Goal: Information Seeking & Learning: Check status

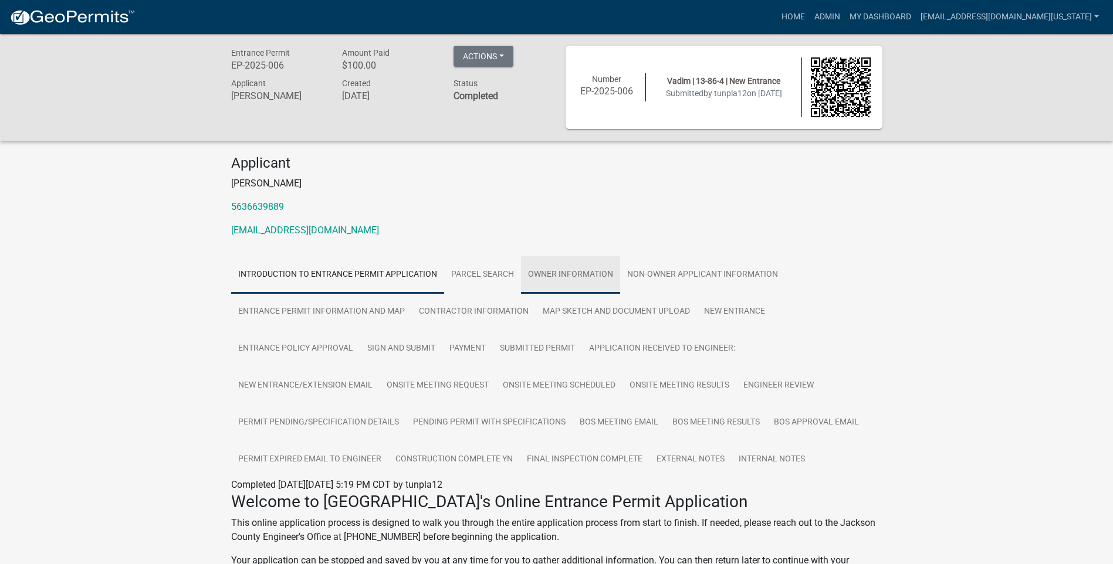
click at [561, 270] on link "Owner Information" at bounding box center [570, 275] width 99 height 38
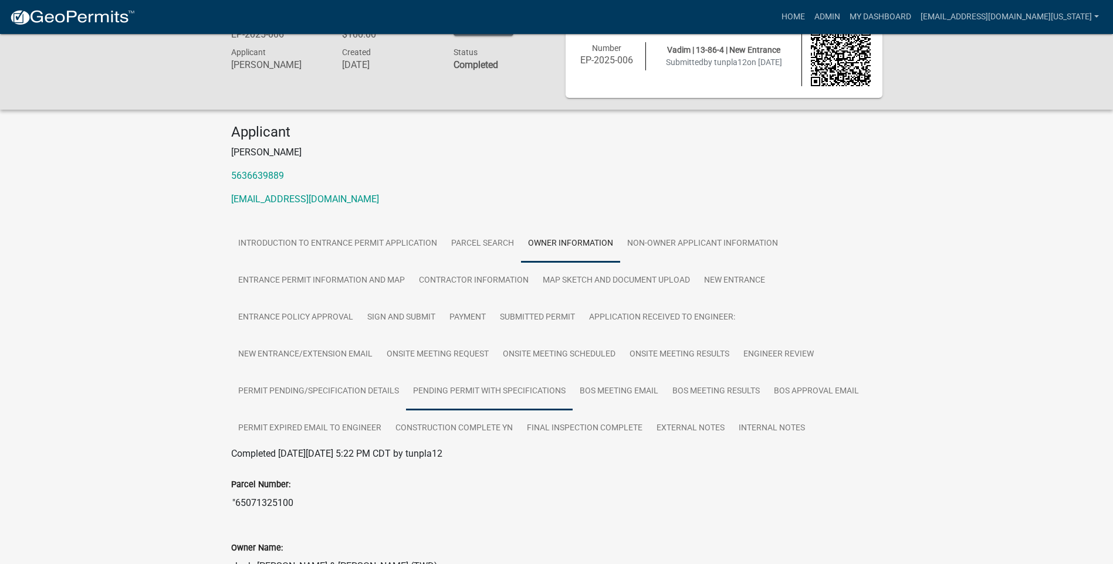
scroll to position [29, 0]
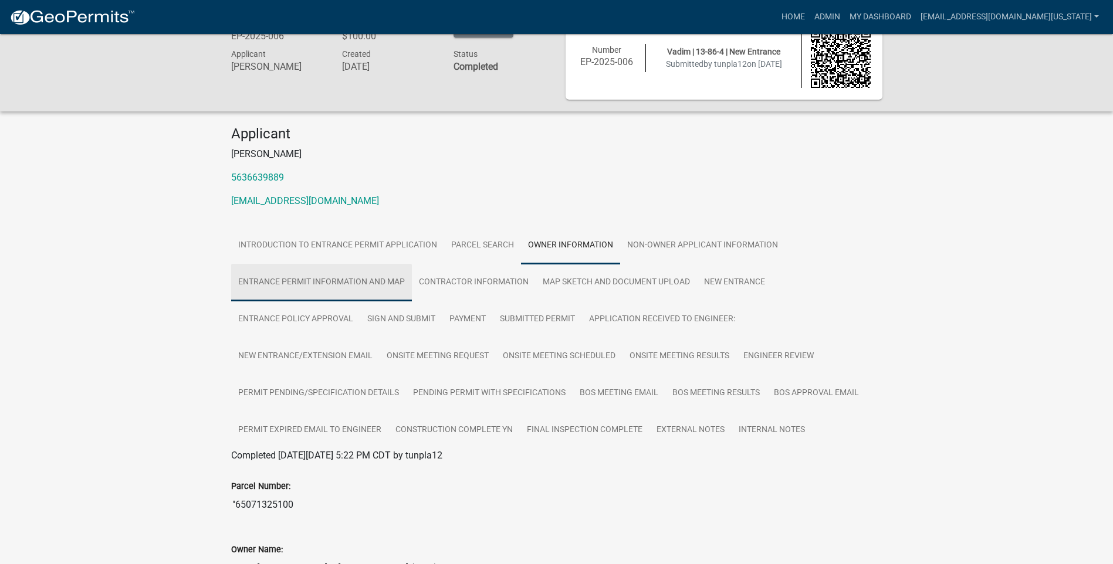
click at [317, 275] on link "Entrance Permit Information and Map" at bounding box center [321, 283] width 181 height 38
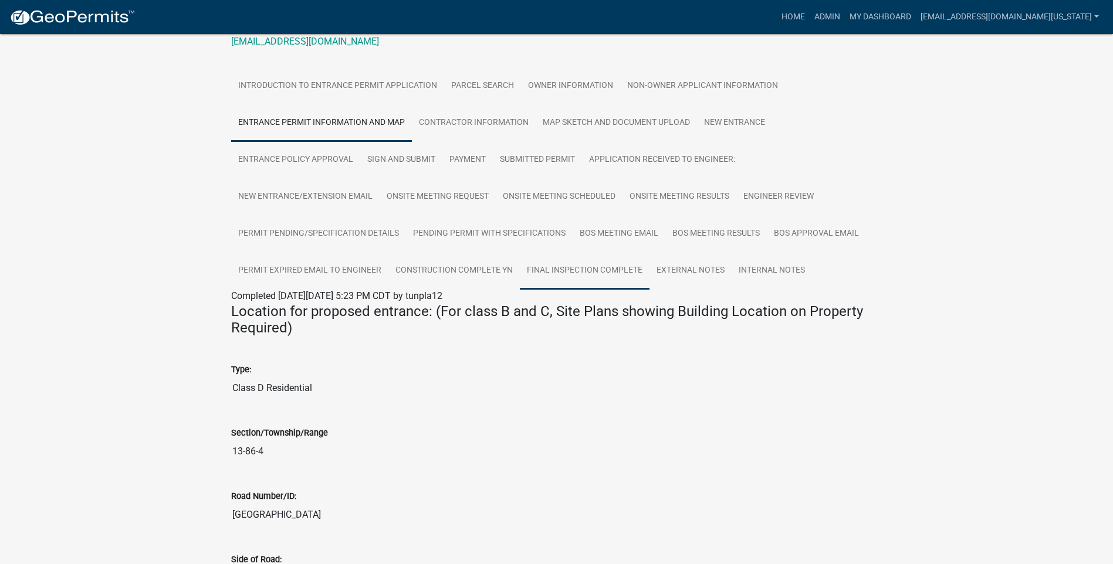
scroll to position [165, 0]
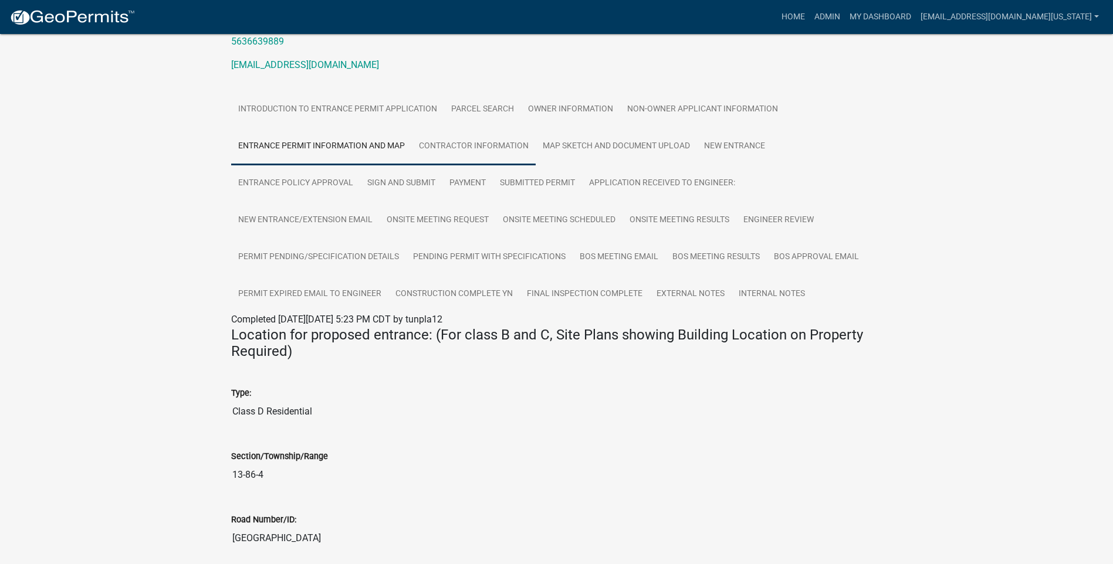
click at [458, 144] on link "Contractor Information" at bounding box center [474, 147] width 124 height 38
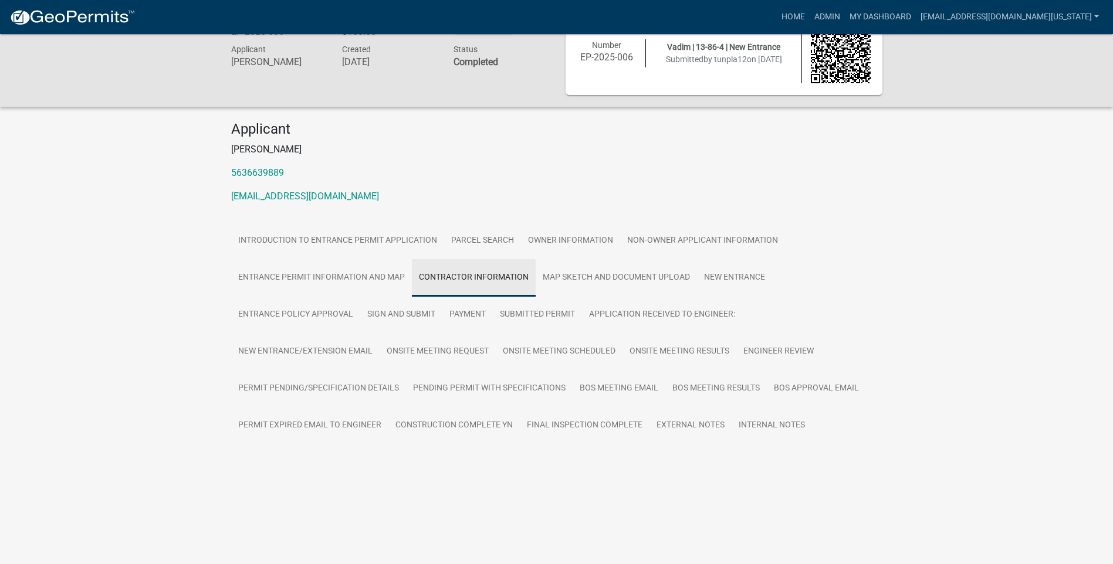
scroll to position [34, 0]
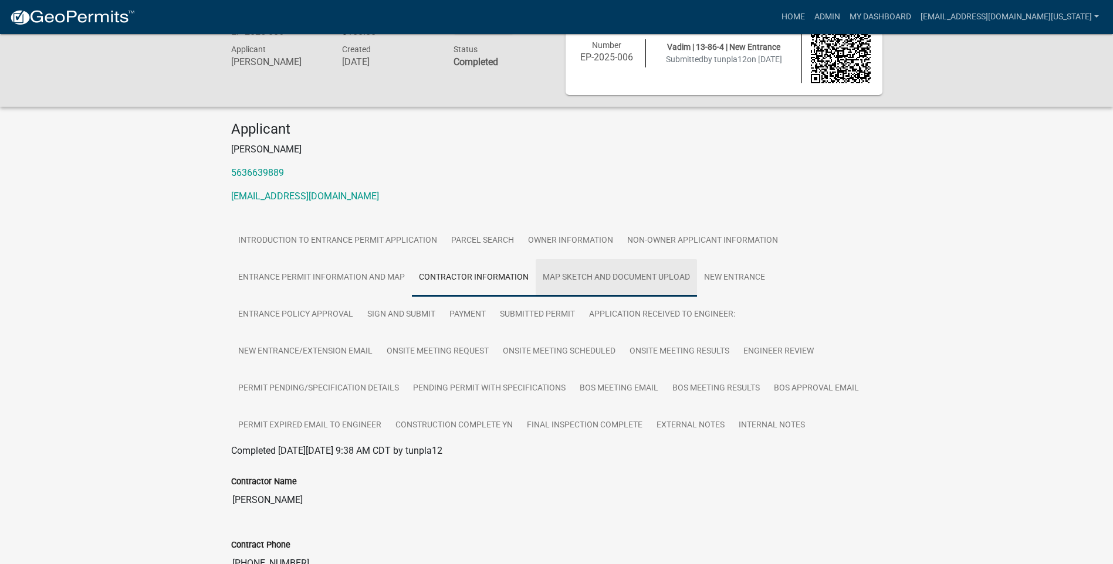
click at [583, 276] on link "Map Sketch and Document Upload" at bounding box center [616, 278] width 161 height 38
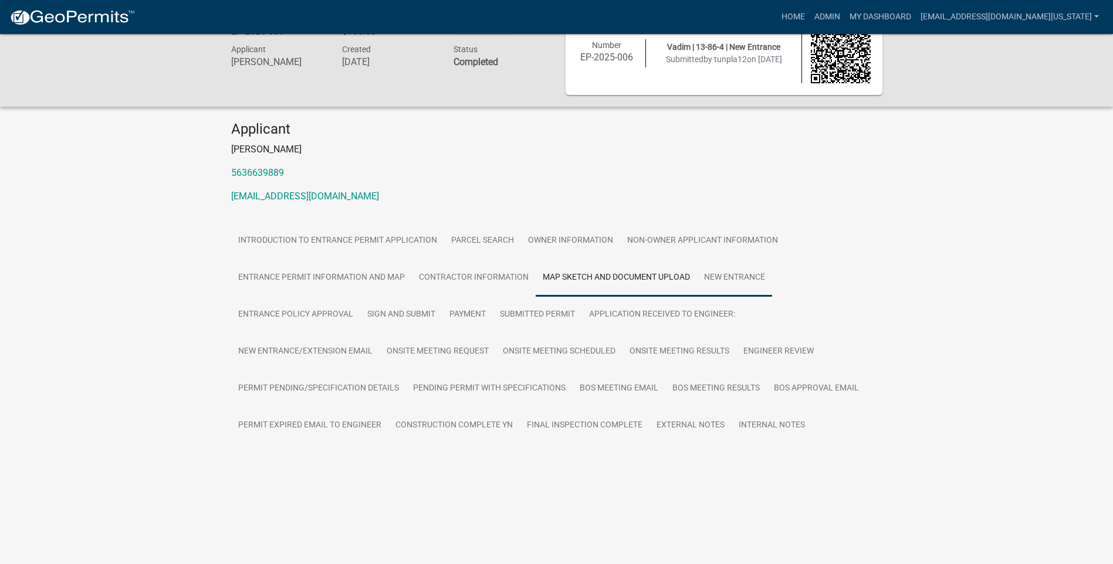
click at [728, 276] on link "New Entrance" at bounding box center [734, 278] width 75 height 38
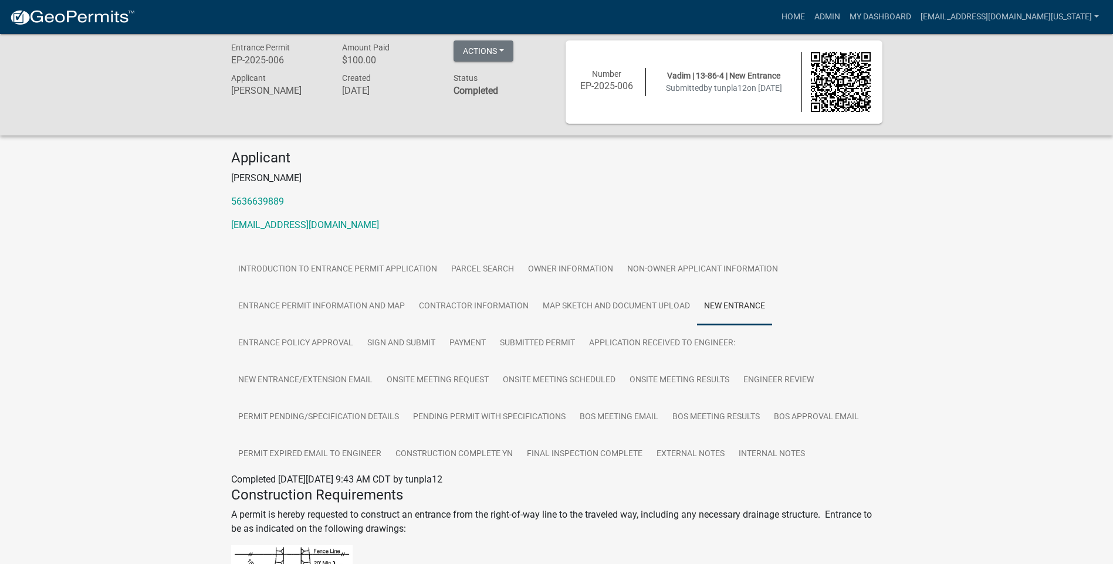
scroll to position [5, 0]
click at [283, 340] on link "Entrance Policy Approval" at bounding box center [295, 345] width 129 height 38
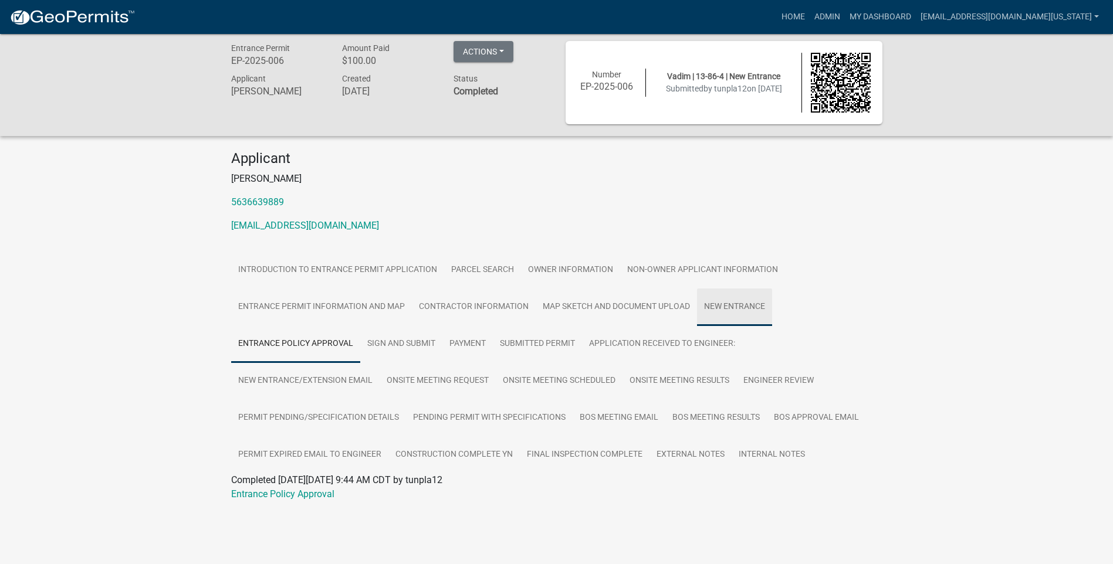
click at [734, 305] on link "New Entrance" at bounding box center [734, 308] width 75 height 38
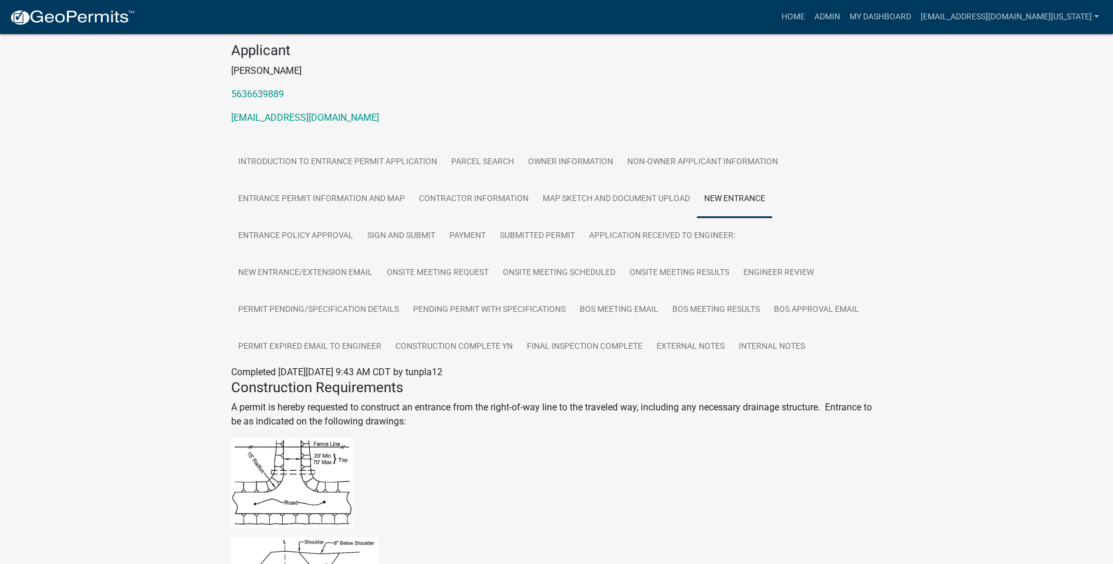
scroll to position [0, 0]
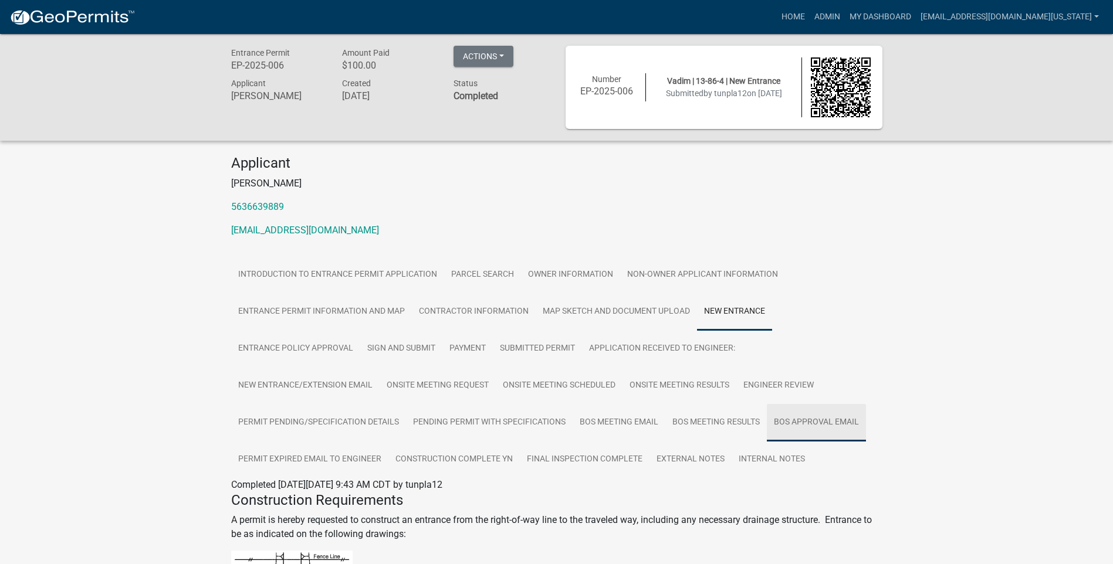
click at [835, 418] on link "BOS Approval Email" at bounding box center [816, 423] width 99 height 38
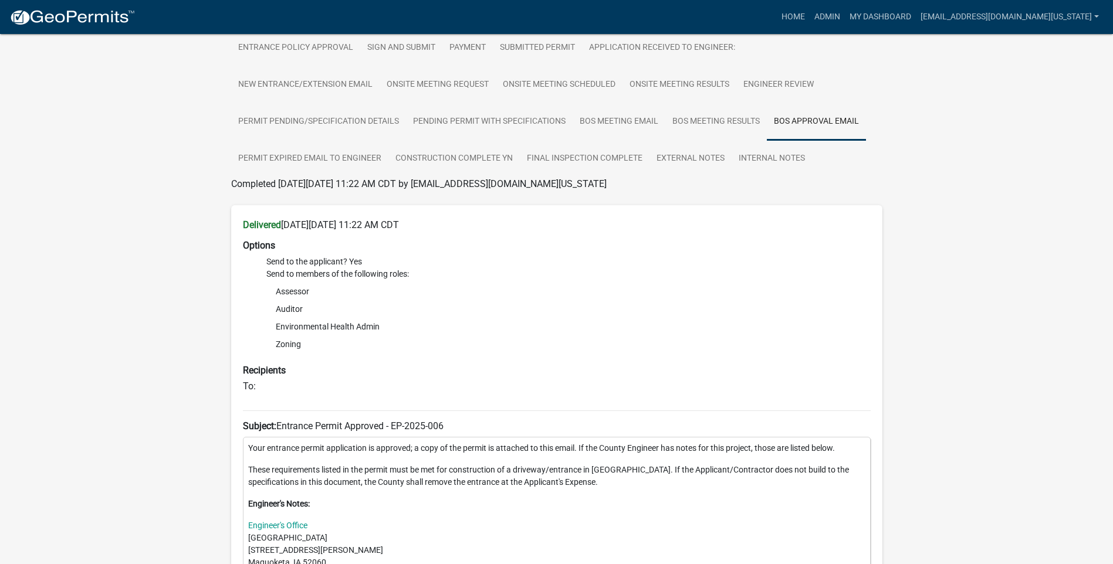
scroll to position [66, 0]
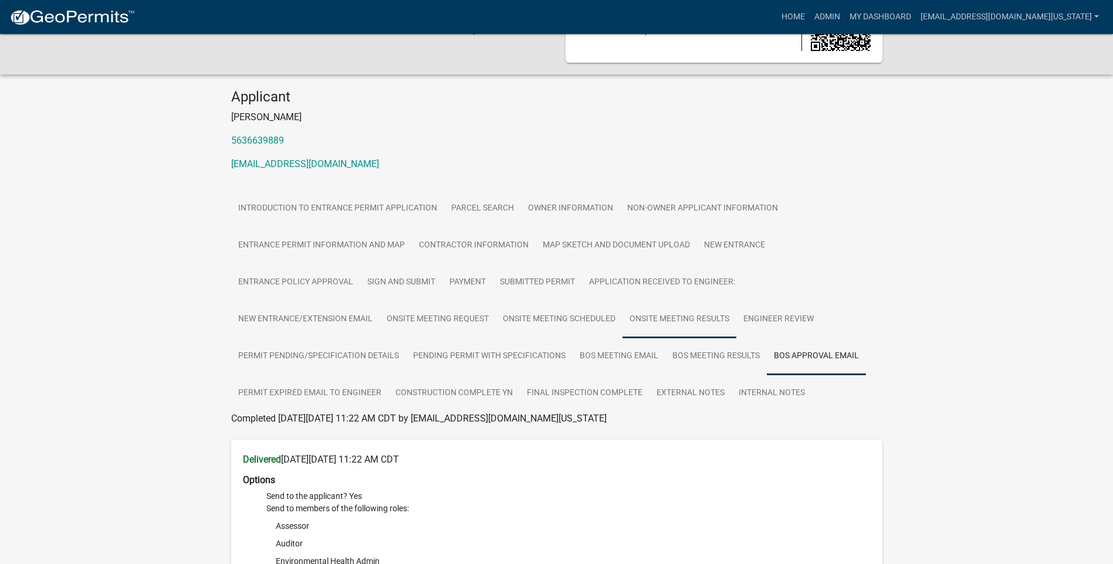
click at [672, 317] on link "Onsite Meeting Results" at bounding box center [679, 320] width 114 height 38
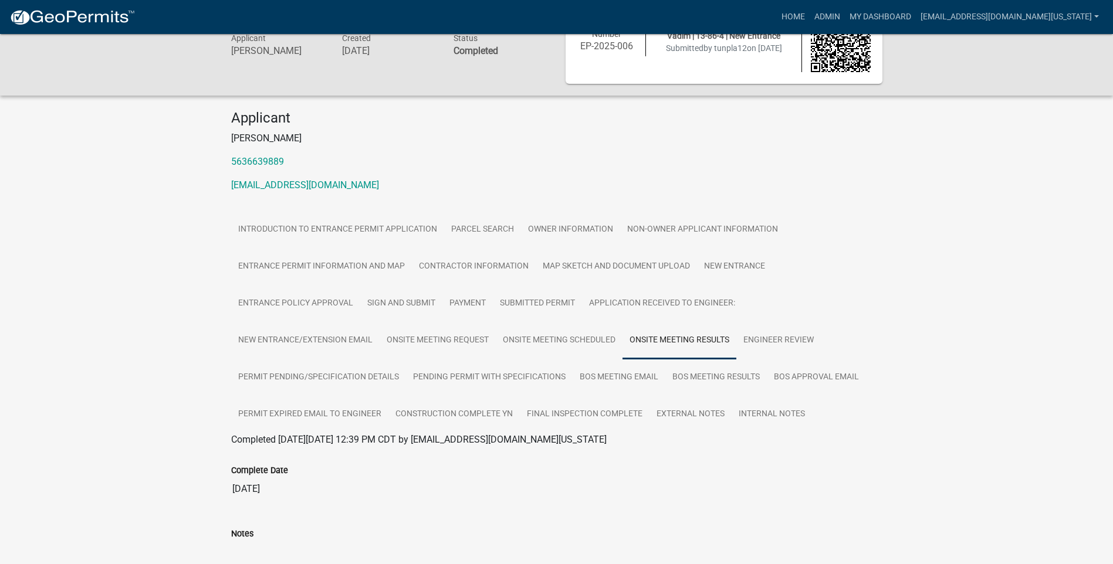
scroll to position [38, 0]
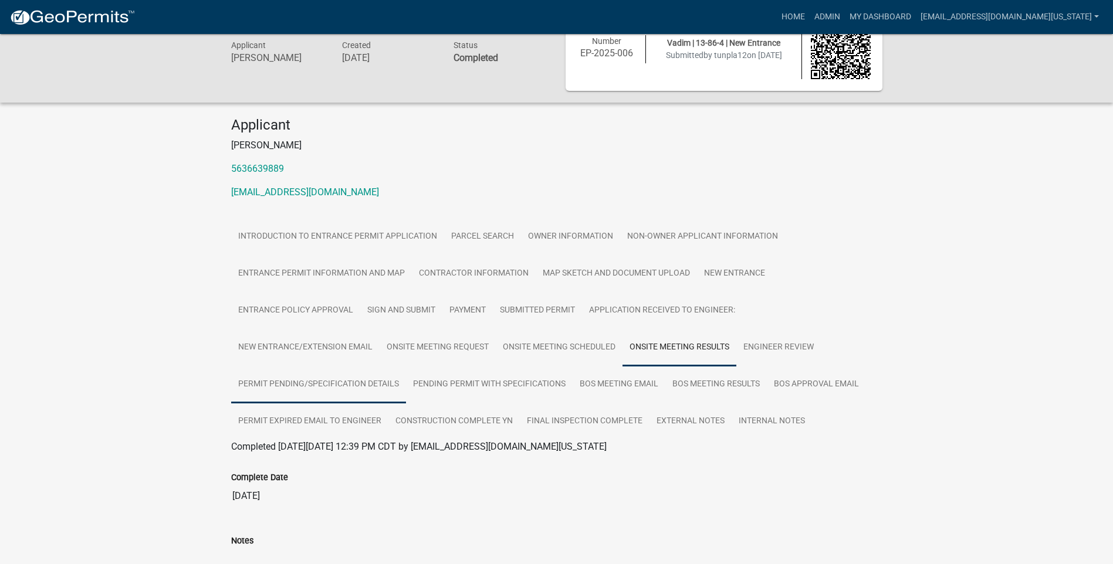
click at [340, 386] on link "Permit Pending/Specification Details" at bounding box center [318, 385] width 175 height 38
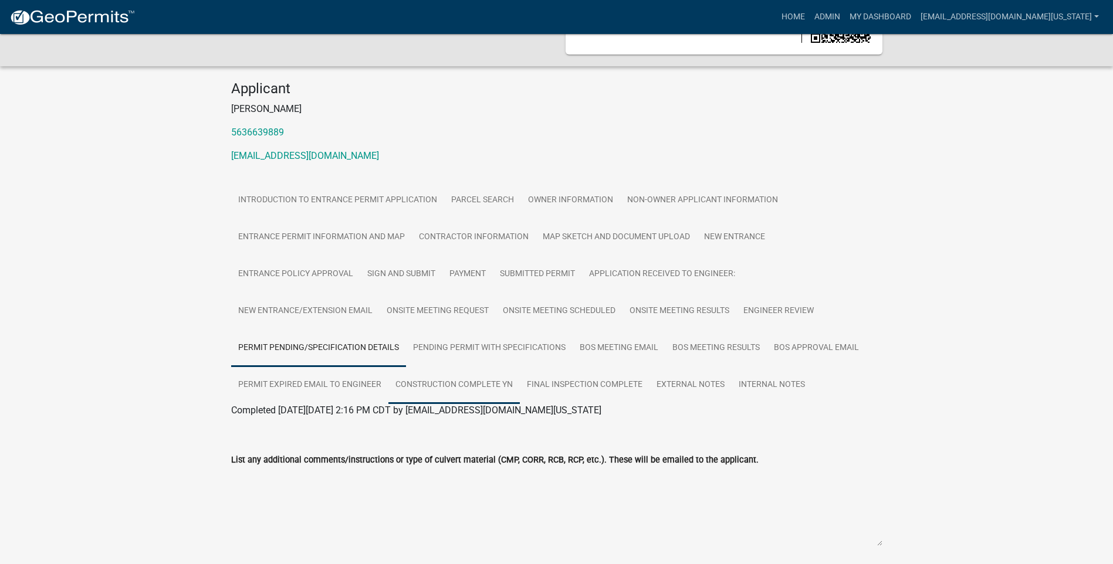
scroll to position [116, 0]
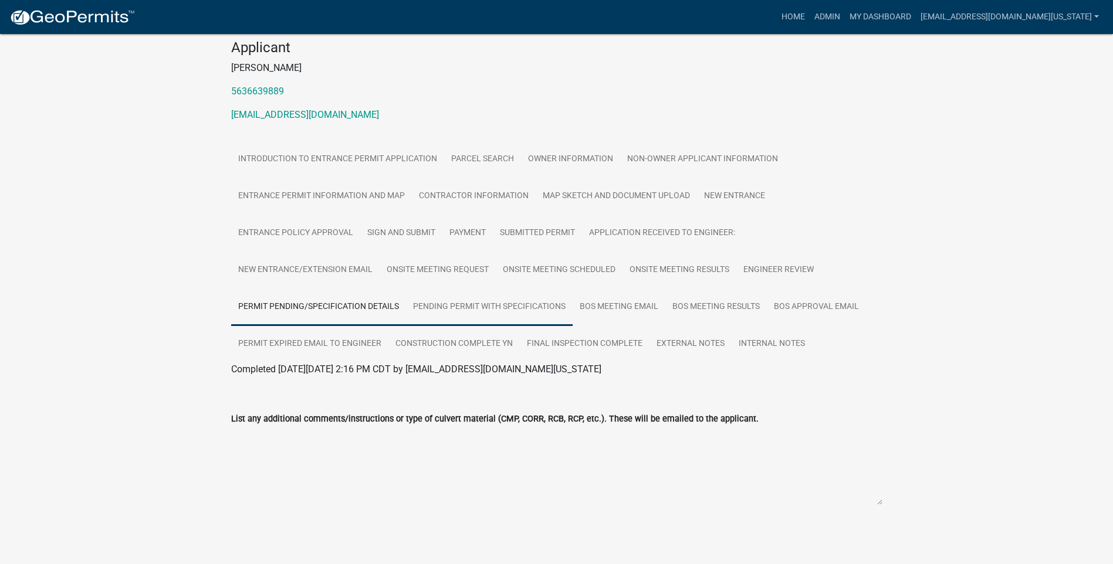
click at [437, 302] on link "Pending Permit with Specifications" at bounding box center [489, 308] width 167 height 38
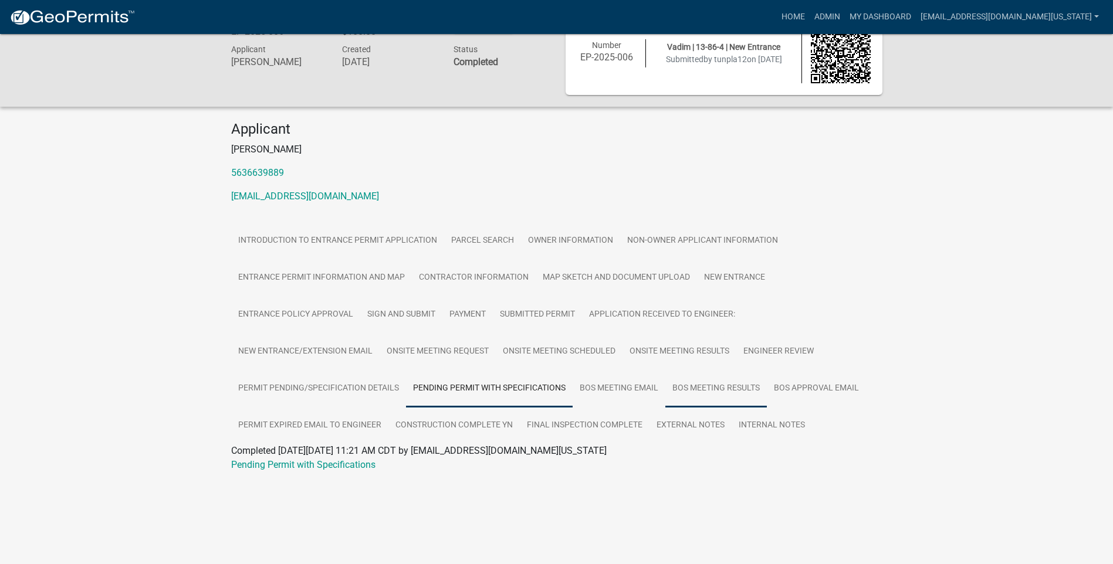
click at [695, 388] on link "BOS Meeting Results" at bounding box center [715, 389] width 101 height 38
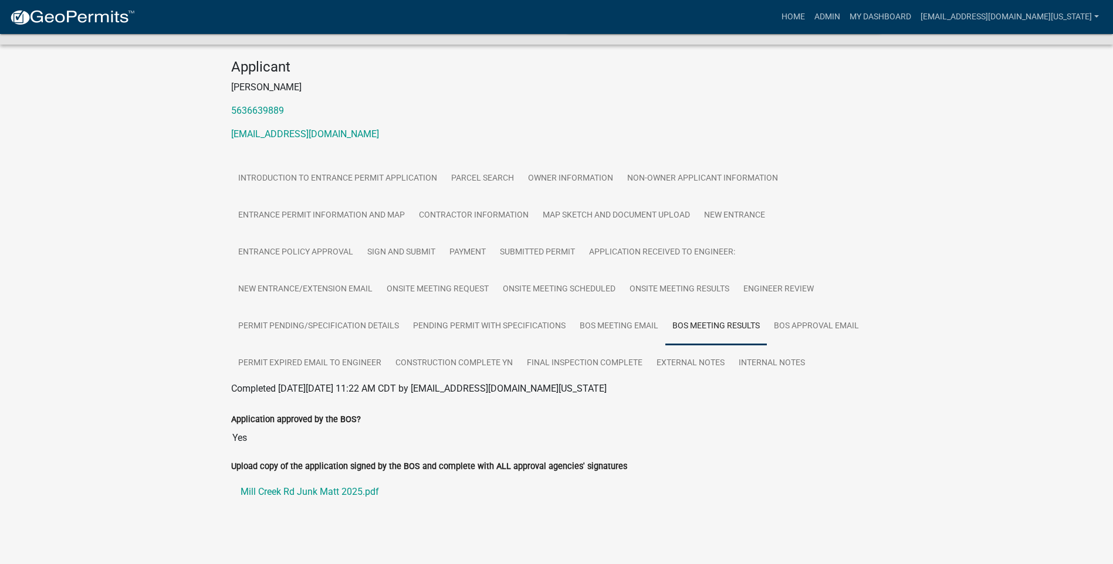
scroll to position [101, 0]
